Goal: Check status: Check status

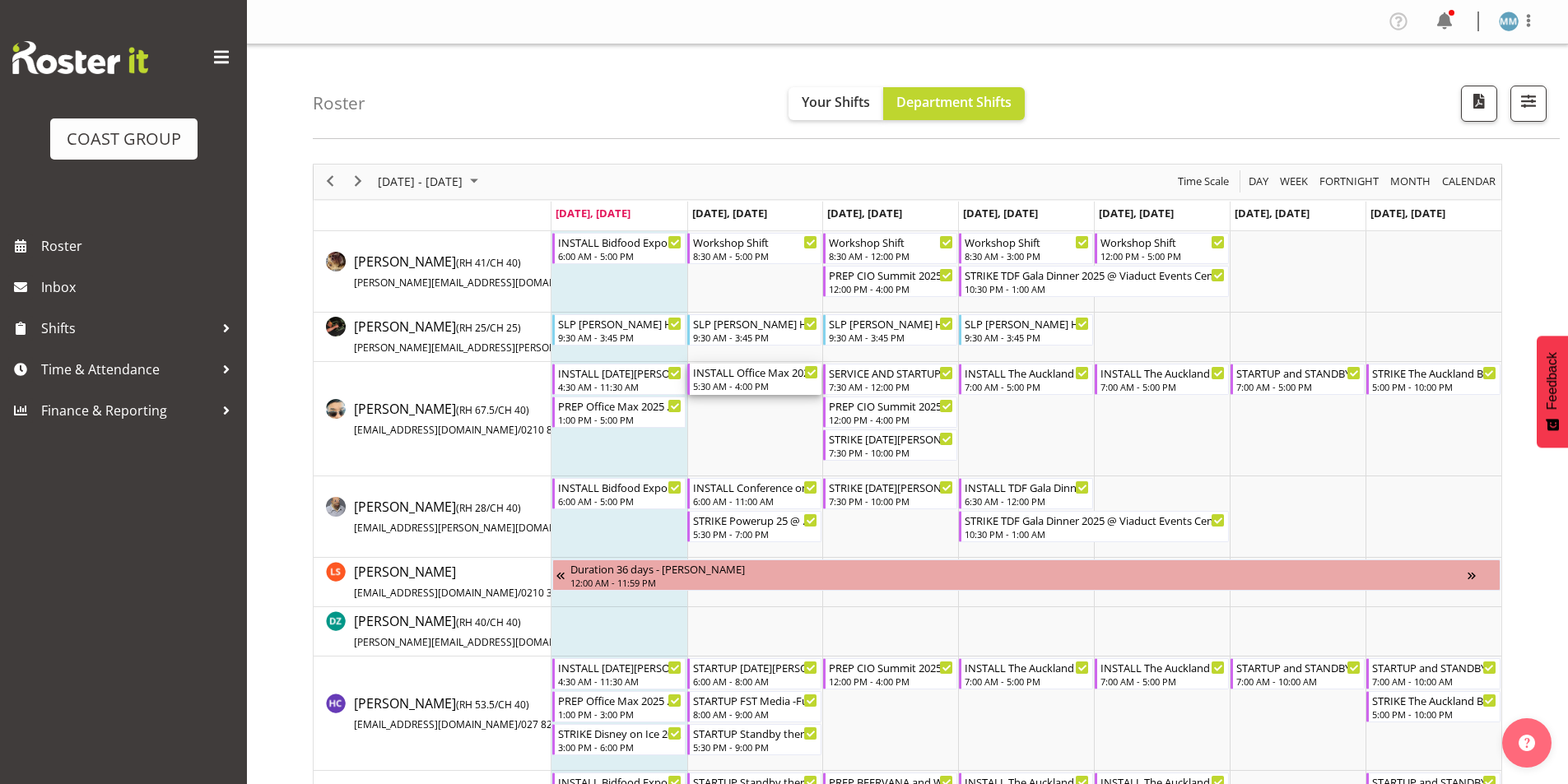
click at [772, 374] on div "INSTALL Office Max 2025 @ Claudelands On Site @ 0700" at bounding box center [755, 372] width 126 height 17
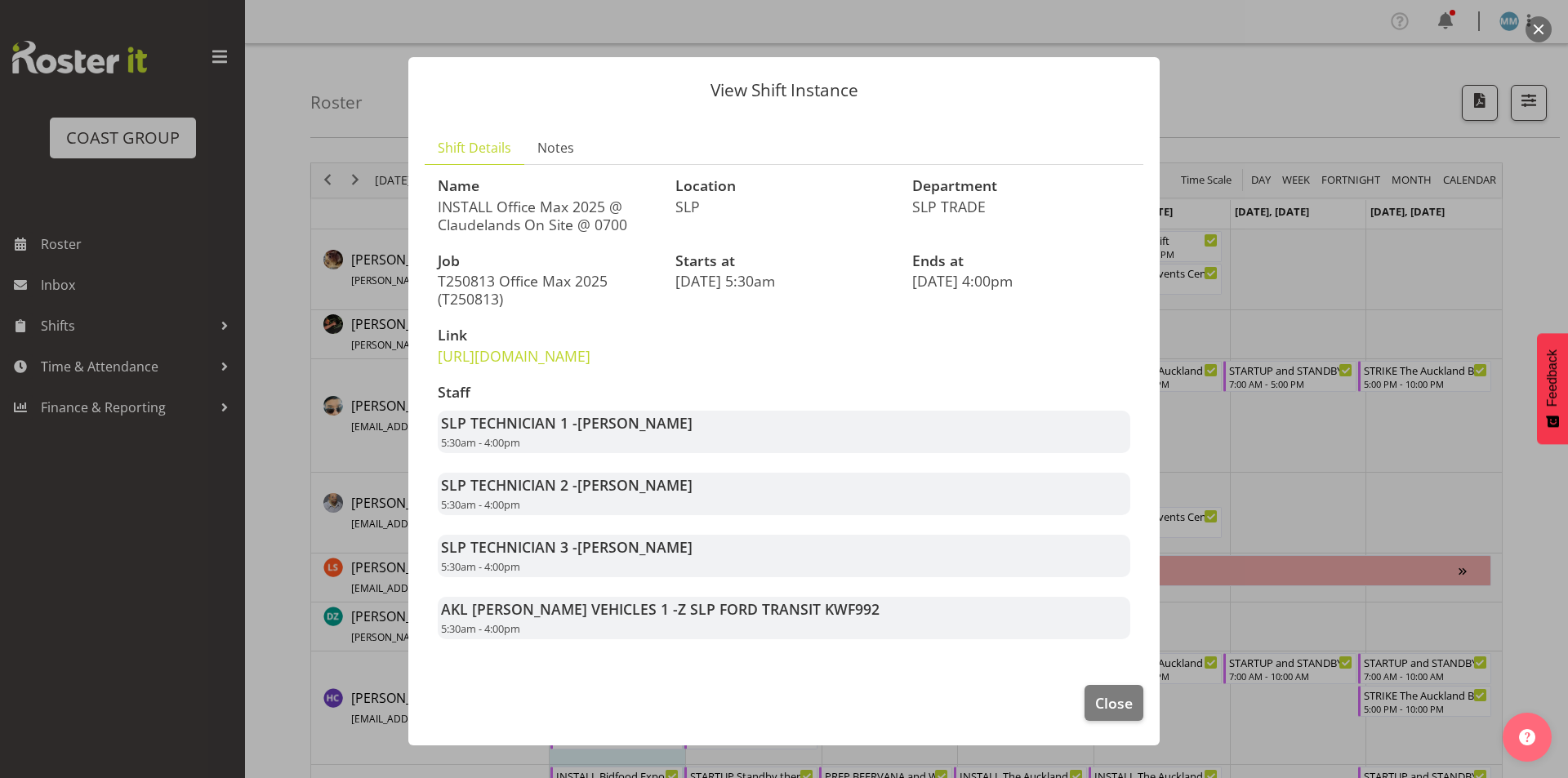
drag, startPoint x: 498, startPoint y: 458, endPoint x: 584, endPoint y: 461, distance: 86.1
click at [584, 432] on strong "SLP TECHNICIAN 1 - Aof Anujarawat" at bounding box center [567, 423] width 251 height 19
click at [585, 432] on span "[PERSON_NAME]" at bounding box center [634, 423] width 115 height 19
drag, startPoint x: 560, startPoint y: 461, endPoint x: 622, endPoint y: 461, distance: 62.0
click at [622, 432] on strong "SLP TECHNICIAN 1 - Aof Anujarawat" at bounding box center [567, 423] width 251 height 19
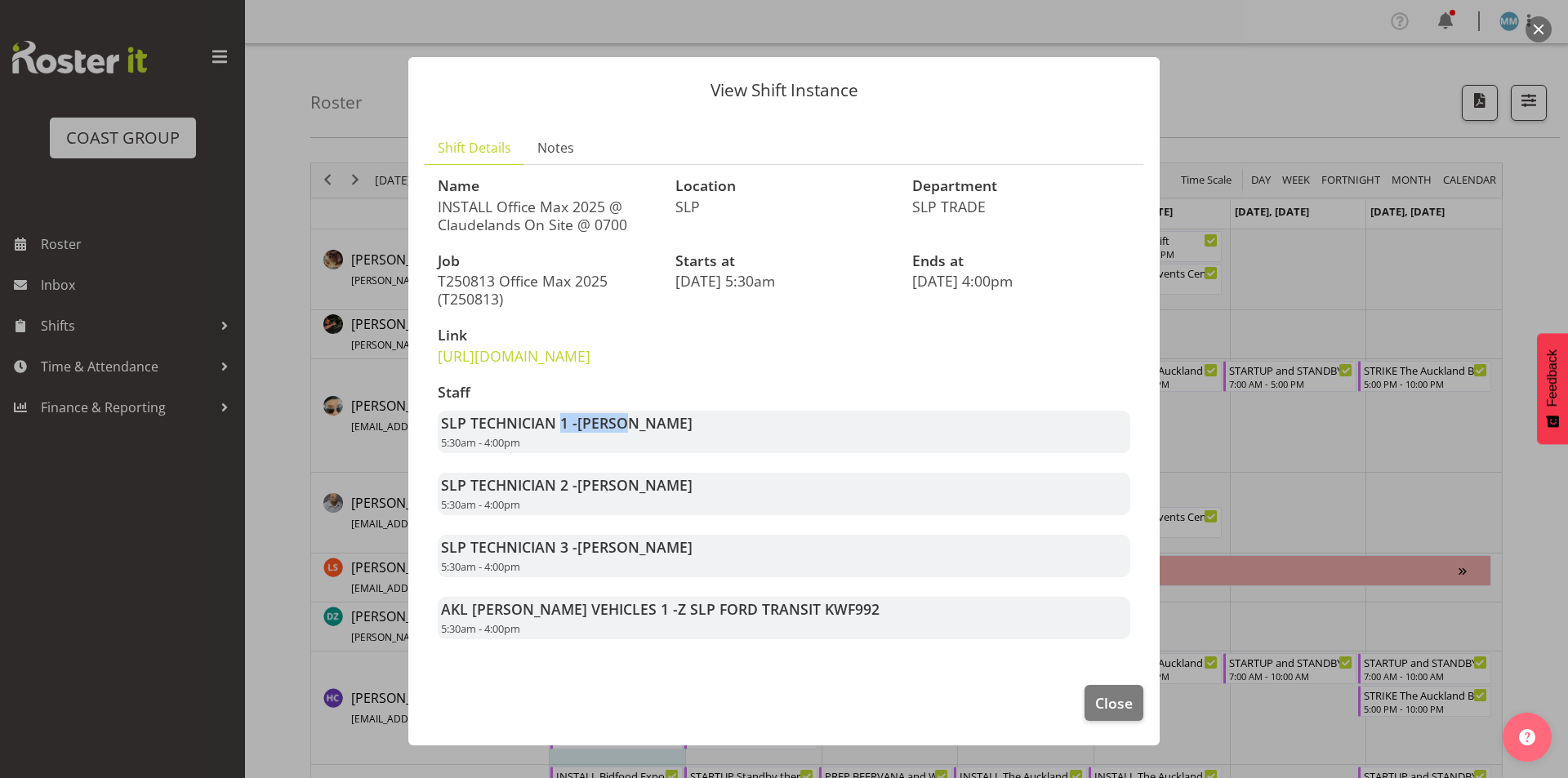
click at [622, 432] on span "[PERSON_NAME]" at bounding box center [634, 423] width 115 height 19
drag, startPoint x: 568, startPoint y: 463, endPoint x: 617, endPoint y: 462, distance: 49.0
click at [617, 432] on strong "SLP TECHNICIAN 1 - Aof Anujarawat" at bounding box center [567, 423] width 251 height 19
click at [617, 432] on span "[PERSON_NAME]" at bounding box center [634, 423] width 115 height 19
click at [1535, 25] on button "button" at bounding box center [1538, 29] width 26 height 26
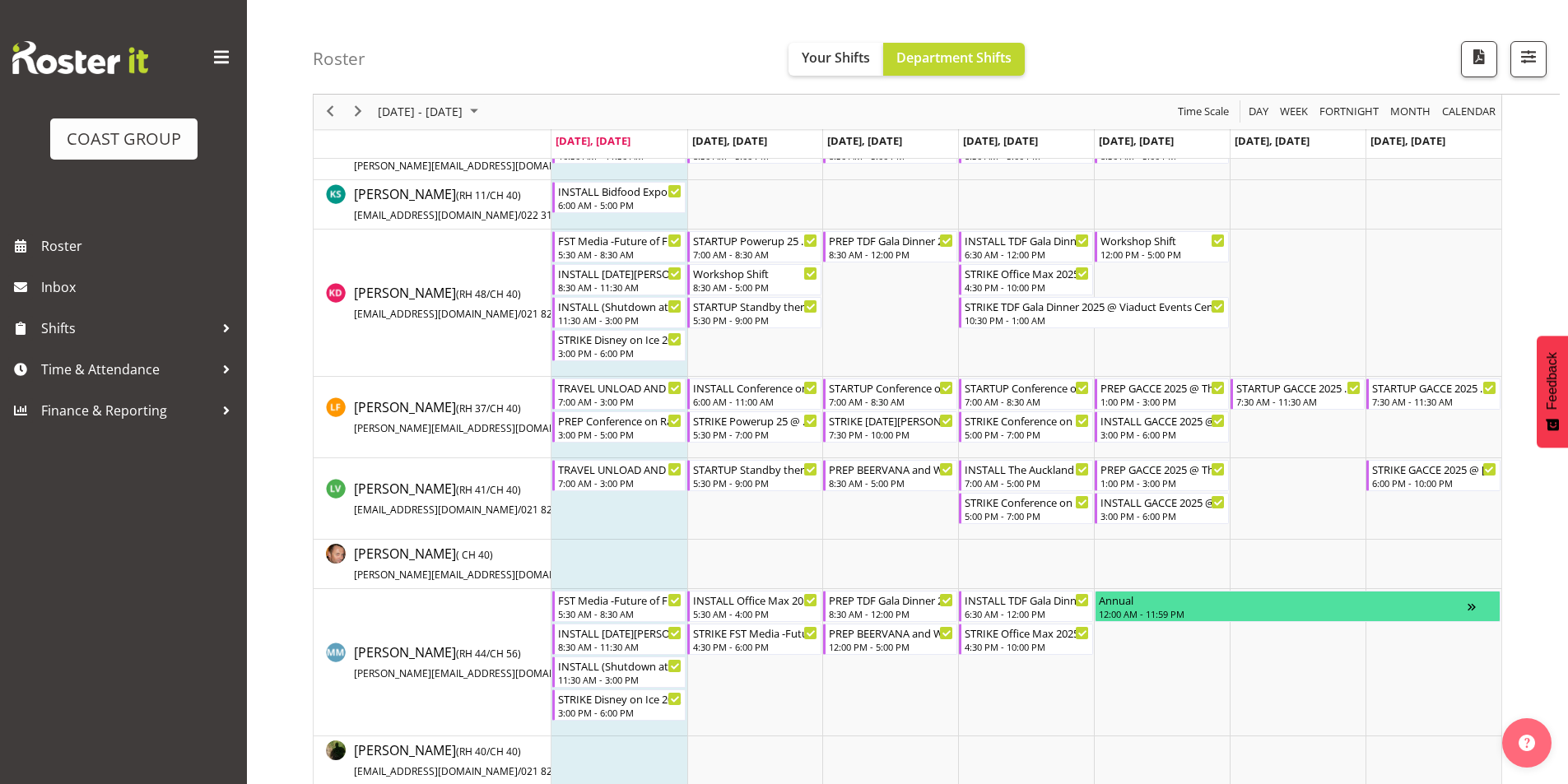
scroll to position [823, 0]
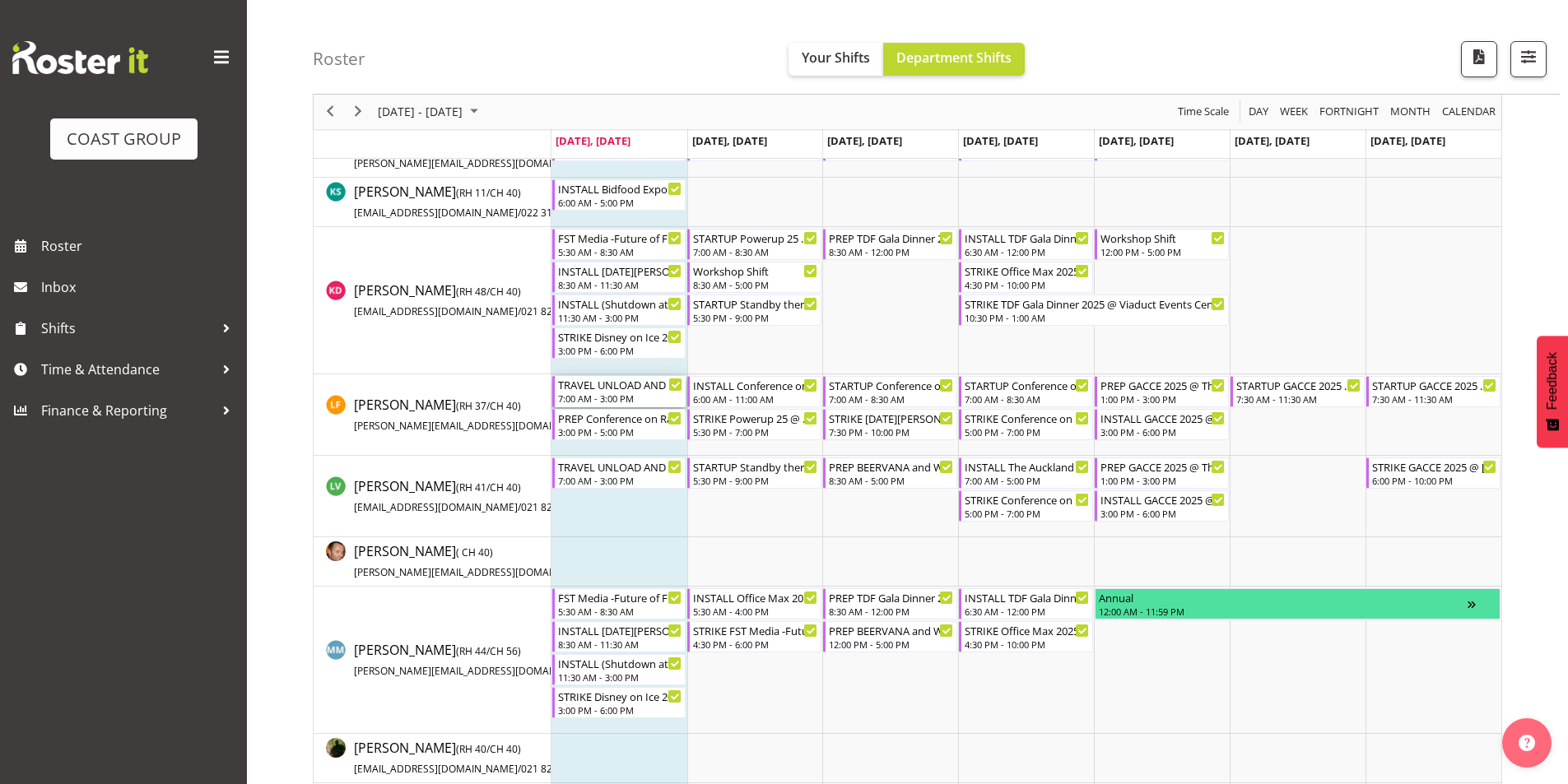
click at [637, 402] on div "7:00 AM - 3:00 PM" at bounding box center [620, 399] width 126 height 14
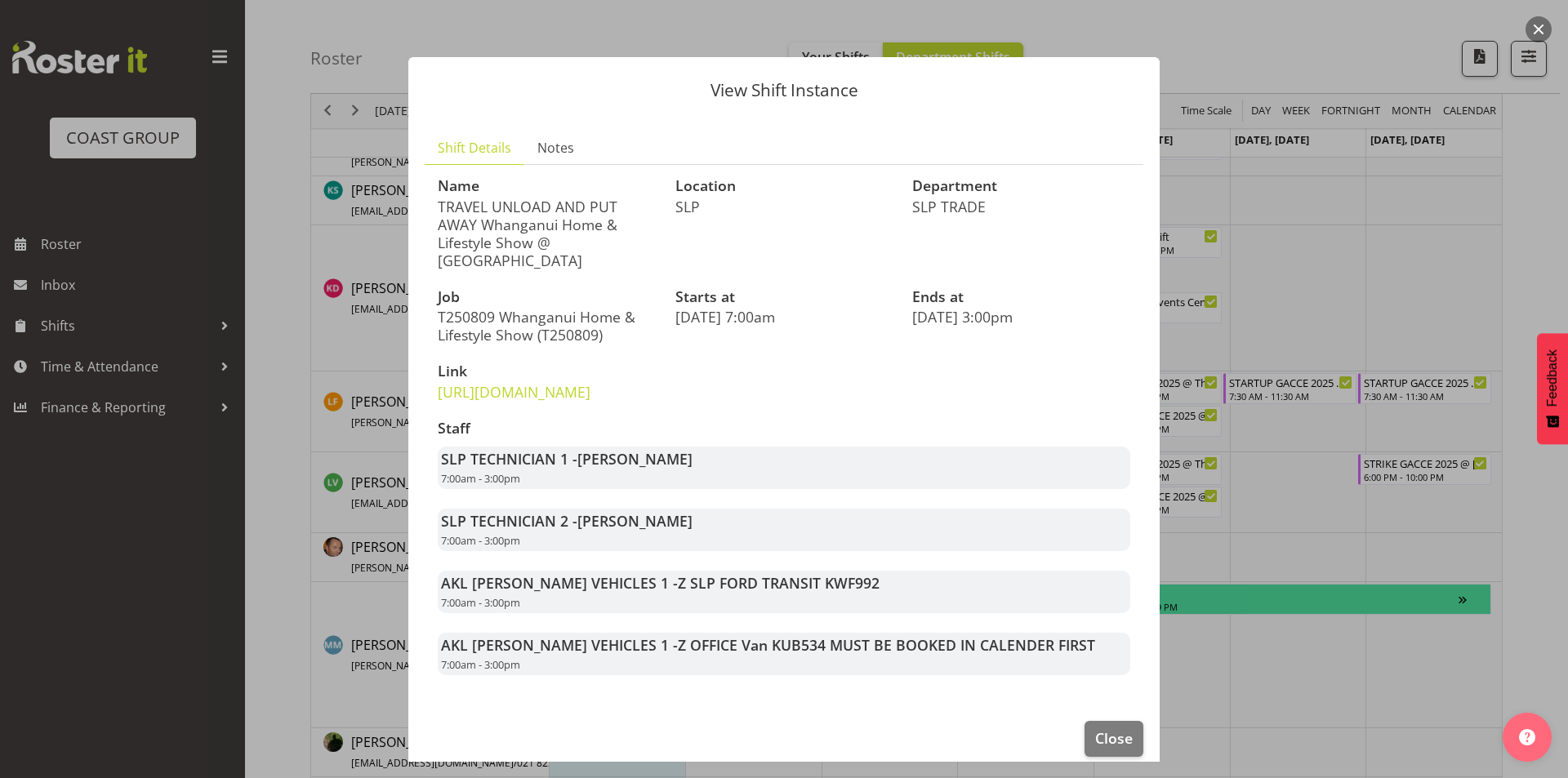
click at [1542, 35] on button "button" at bounding box center [1538, 29] width 26 height 26
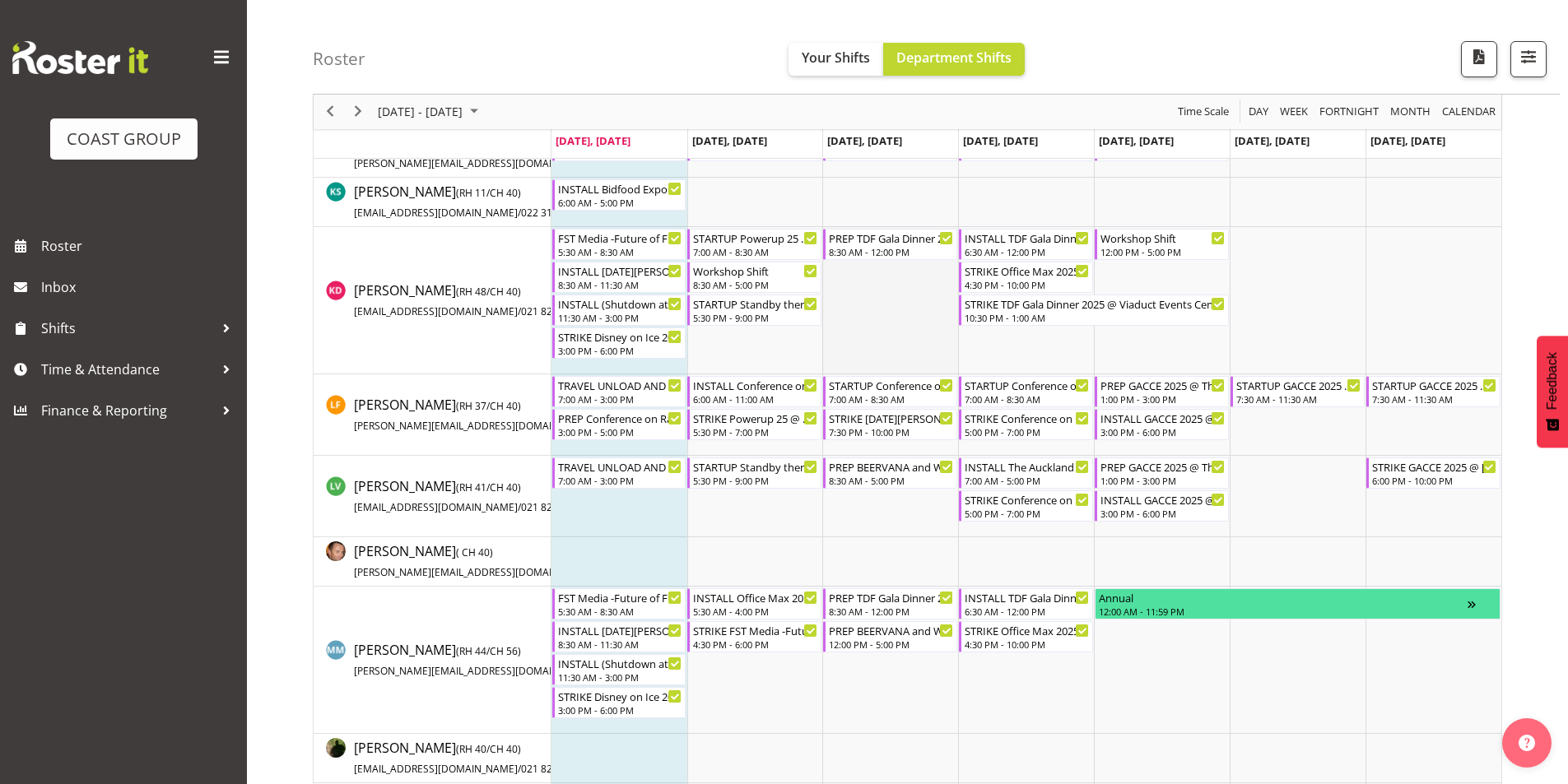
click at [838, 345] on td "Timeline Week of August 11, 2025" at bounding box center [891, 300] width 136 height 147
click at [761, 334] on td "Timeline Week of August 11, 2025" at bounding box center [755, 300] width 136 height 147
click at [653, 396] on div "7:00 AM - 3:00 PM" at bounding box center [620, 399] width 126 height 14
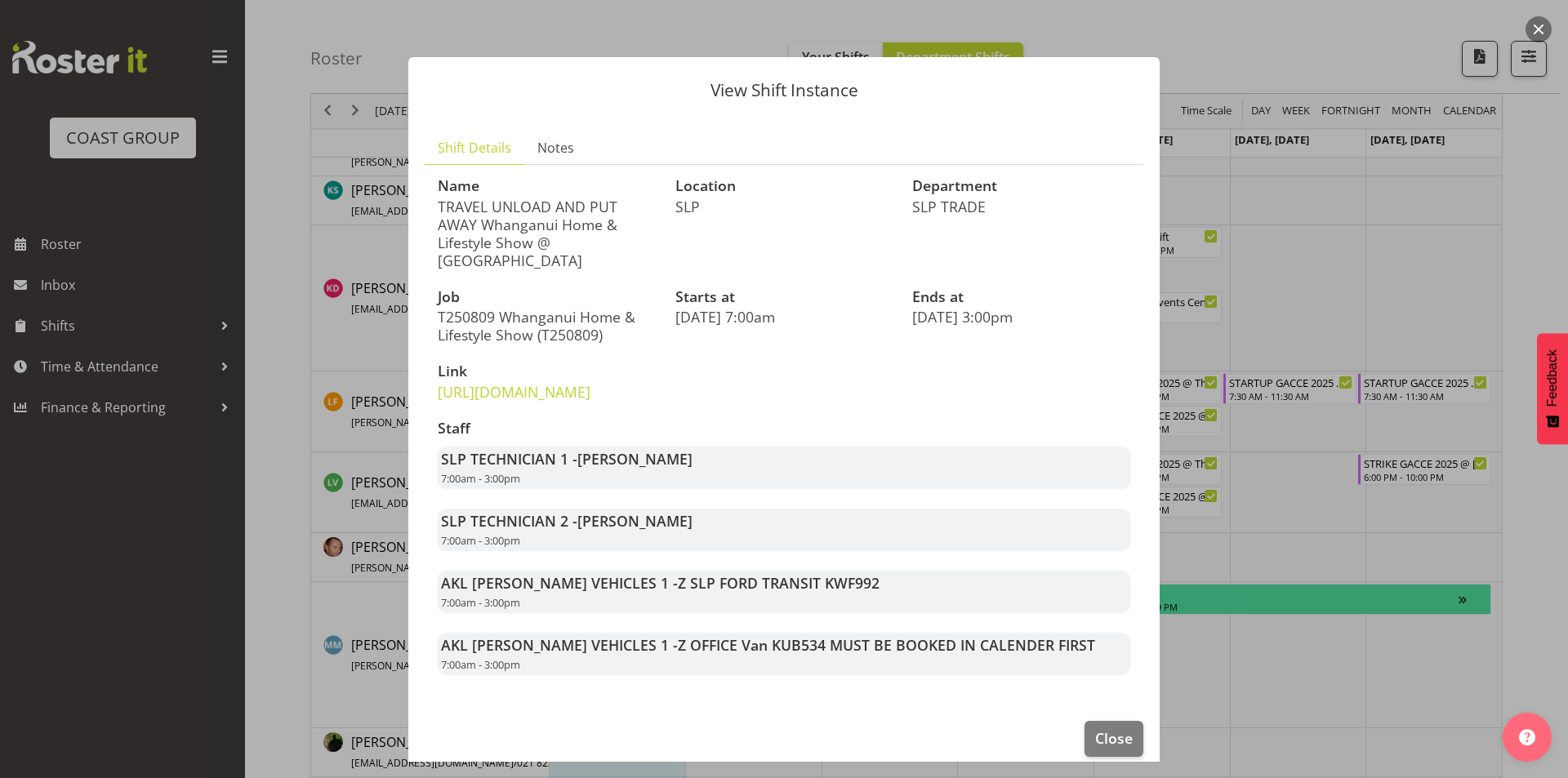
click at [1085, 755] on footer "Close" at bounding box center [784, 742] width 751 height 76
click at [1085, 757] on button "Close" at bounding box center [1113, 738] width 59 height 36
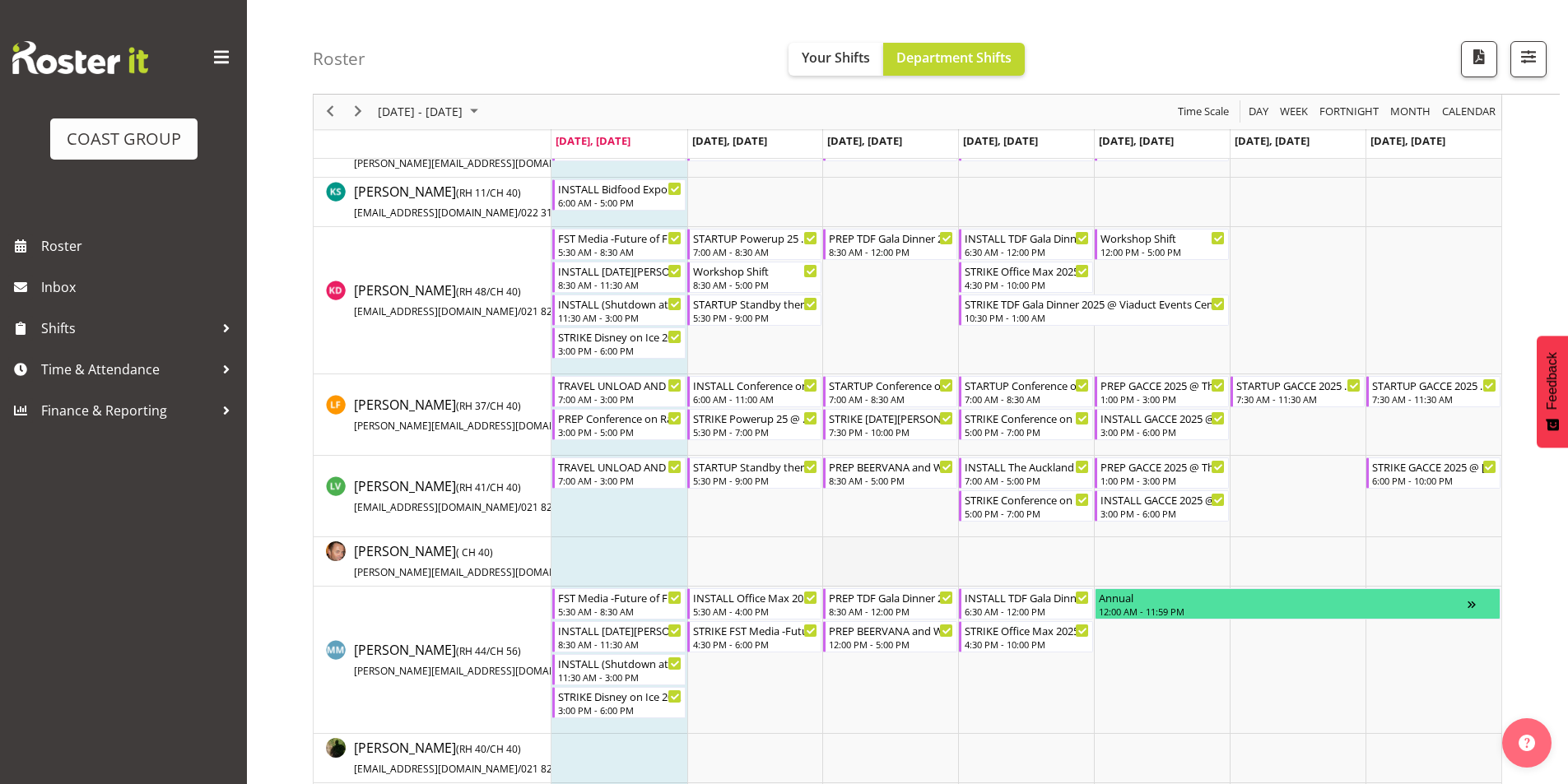
click at [930, 580] on td "Timeline Week of August 11, 2025" at bounding box center [891, 561] width 136 height 50
click at [628, 392] on div "TRAVEL UNLOAD AND PUT AWAY Whanganui Home & Lifestyle Show @ [GEOGRAPHIC_DATA]" at bounding box center [620, 383] width 126 height 17
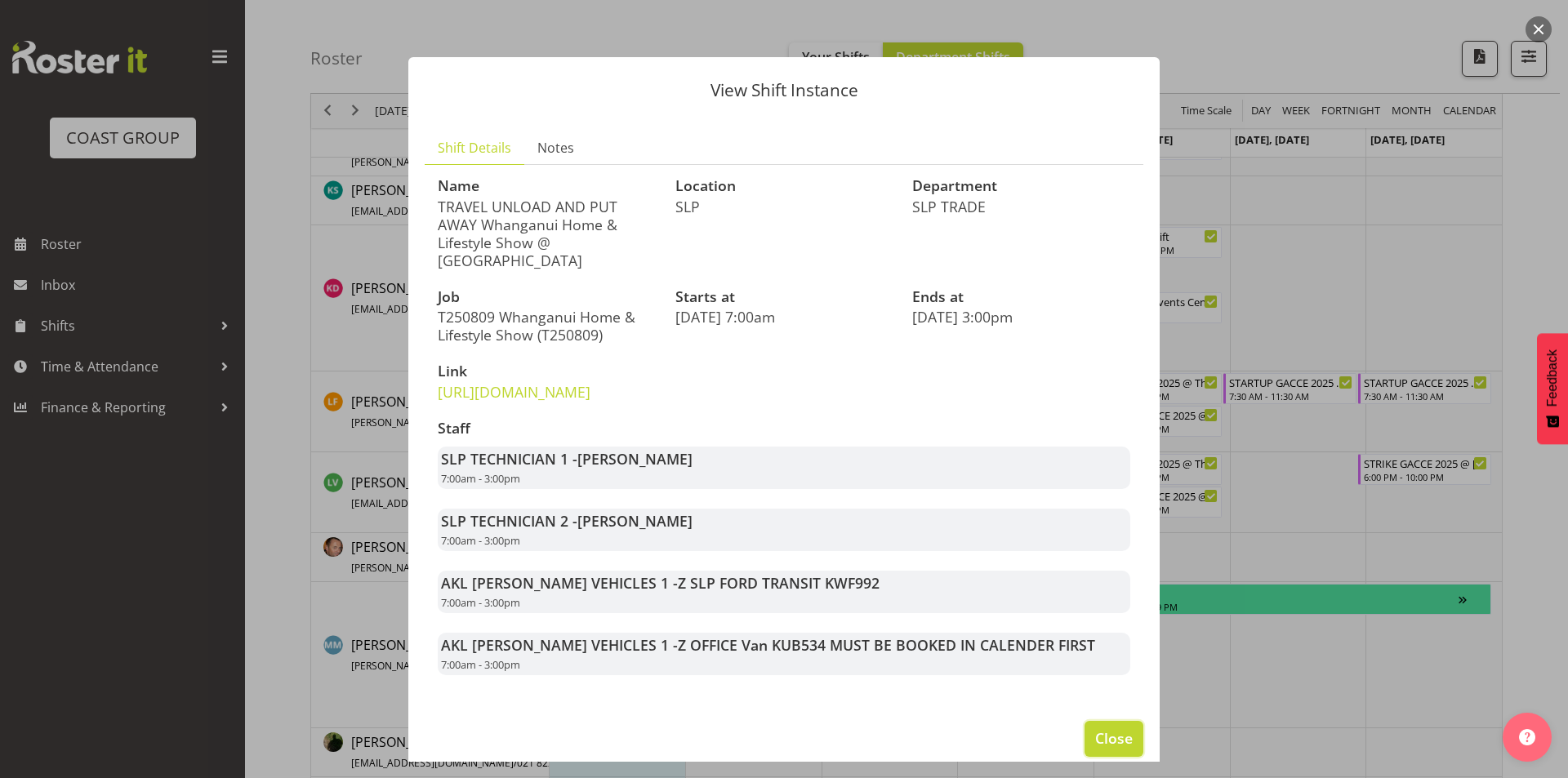
click at [1108, 757] on button "Close" at bounding box center [1113, 738] width 59 height 36
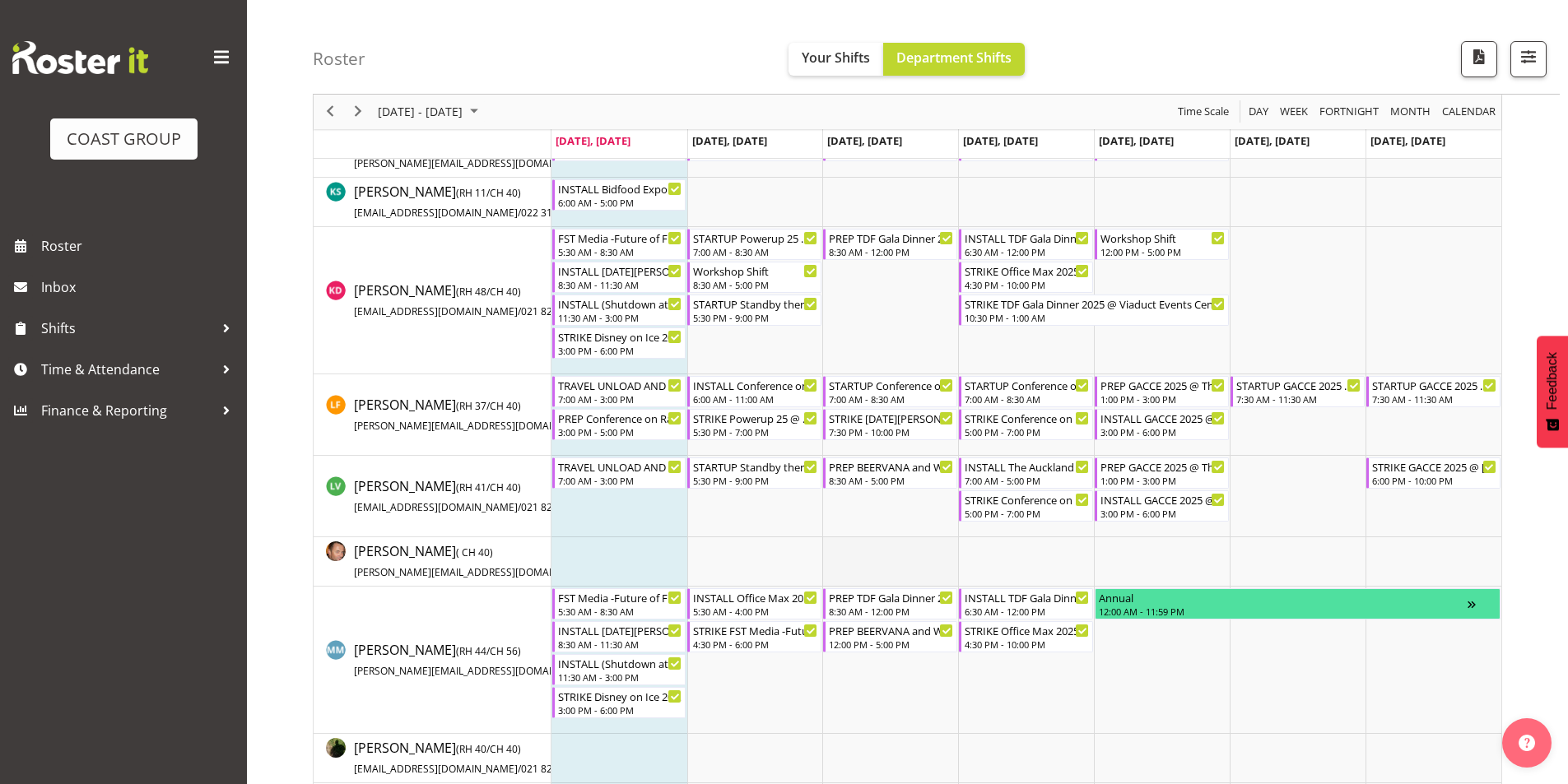
click at [930, 552] on td "Timeline Week of August 11, 2025" at bounding box center [891, 561] width 136 height 50
